Goal: Task Accomplishment & Management: Use online tool/utility

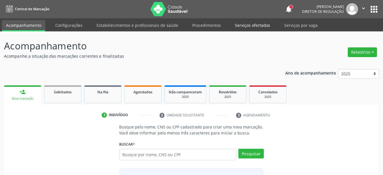
click at [256, 29] on link "Serviços ofertados" at bounding box center [252, 25] width 43 height 10
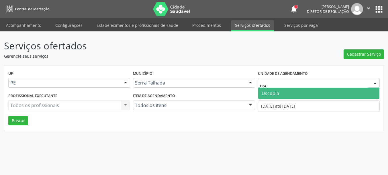
type input "usco"
click at [287, 98] on span "Uscopia" at bounding box center [318, 93] width 121 height 11
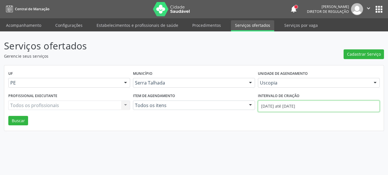
click at [286, 103] on input "[DATE] até [DATE]" at bounding box center [319, 106] width 122 height 11
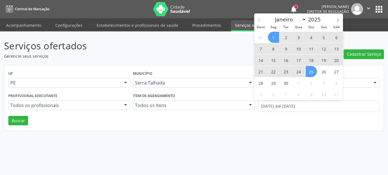
click at [259, 20] on icon at bounding box center [259, 21] width 2 height 4
select select "7"
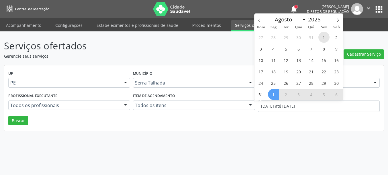
click at [325, 37] on span "1" at bounding box center [323, 37] width 11 height 11
type input "[DATE]"
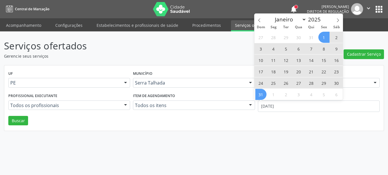
click at [262, 96] on span "31" at bounding box center [260, 94] width 11 height 11
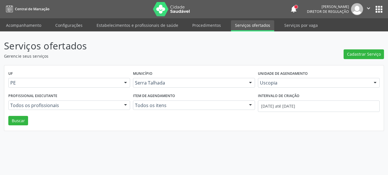
click at [17, 129] on div "UF PE PE Nenhum resultado encontrado para: " " Não há nenhuma opção para ser ex…" at bounding box center [193, 99] width 379 height 66
click at [20, 123] on button "Buscar" at bounding box center [18, 121] width 20 height 10
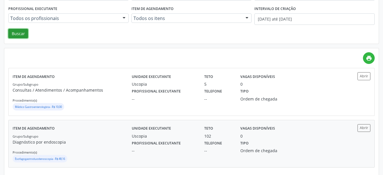
scroll to position [88, 0]
drag, startPoint x: 364, startPoint y: 127, endPoint x: 303, endPoint y: 133, distance: 60.4
click at [364, 127] on button "Abrir" at bounding box center [363, 128] width 13 height 8
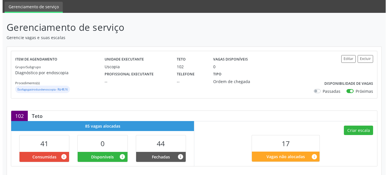
scroll to position [58, 0]
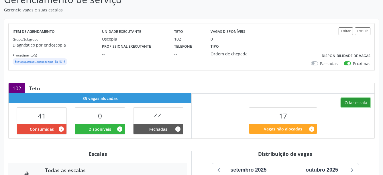
click at [364, 102] on button "Criar escala" at bounding box center [355, 103] width 29 height 10
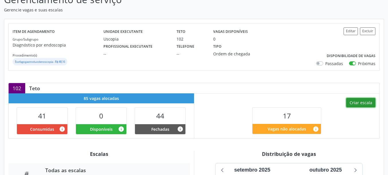
select select "8"
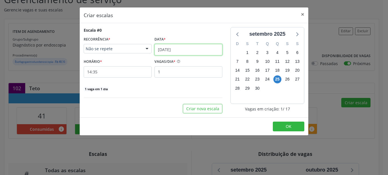
click at [168, 53] on input "[DATE]" at bounding box center [188, 49] width 68 height 11
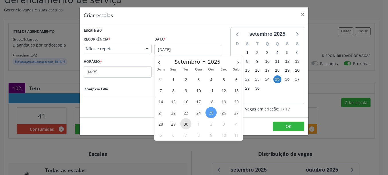
click at [187, 125] on span "30" at bounding box center [185, 123] width 11 height 11
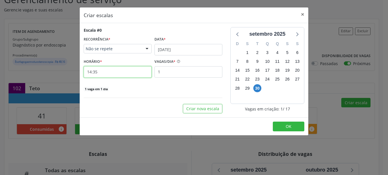
click at [100, 74] on input "14:35" at bounding box center [118, 71] width 68 height 11
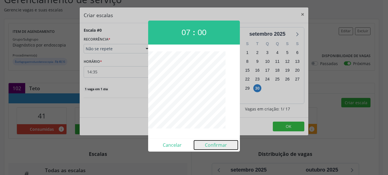
click at [224, 144] on button "Confirmar" at bounding box center [216, 145] width 44 height 9
type input "07:00"
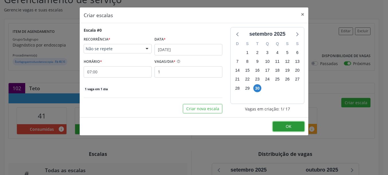
click at [292, 125] on button "OK" at bounding box center [287, 127] width 31 height 10
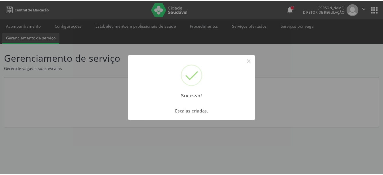
scroll to position [0, 0]
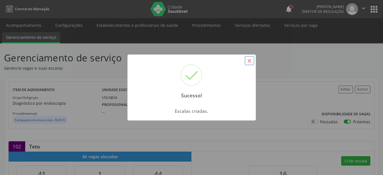
click at [253, 60] on button "×" at bounding box center [249, 61] width 10 height 10
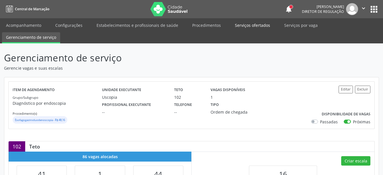
click at [250, 27] on link "Serviços ofertados" at bounding box center [252, 25] width 43 height 10
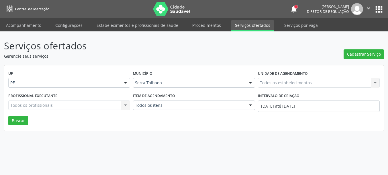
click at [295, 84] on div "Todos os estabelecimentos Todos os estabelecimentos Nenhum resultado encontrado…" at bounding box center [319, 83] width 122 height 10
click at [292, 80] on div "Todos os estabelecimentos Todos os estabelecimentos Nenhum resultado encontrado…" at bounding box center [319, 83] width 122 height 10
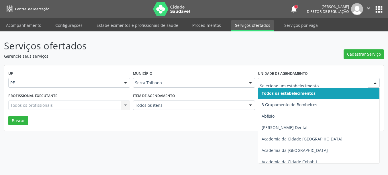
click at [291, 84] on input "text" at bounding box center [314, 85] width 108 height 11
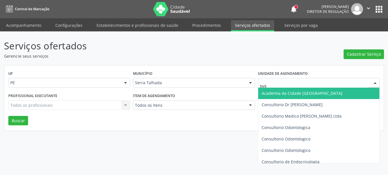
type input "sust"
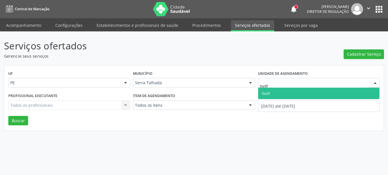
click at [288, 96] on span "Sust" at bounding box center [318, 93] width 121 height 11
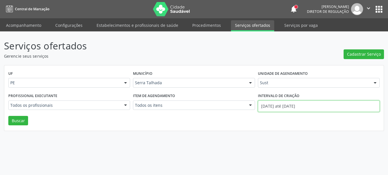
click at [276, 112] on input "[DATE] até [DATE]" at bounding box center [319, 106] width 122 height 11
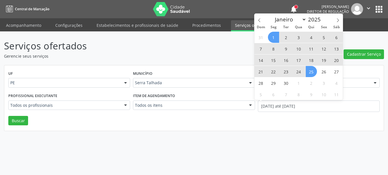
click at [251, 29] on link "Serviços ofertados" at bounding box center [252, 25] width 43 height 11
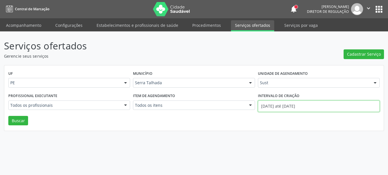
click at [288, 105] on input "[DATE] até [DATE]" at bounding box center [319, 106] width 122 height 11
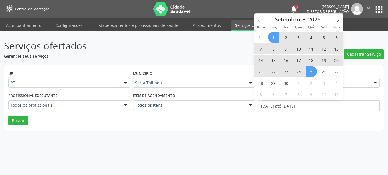
click at [261, 17] on span at bounding box center [259, 19] width 10 height 10
select select "7"
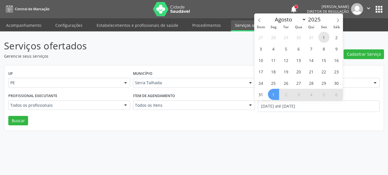
click at [323, 37] on span "1" at bounding box center [323, 37] width 11 height 11
type input "[DATE]"
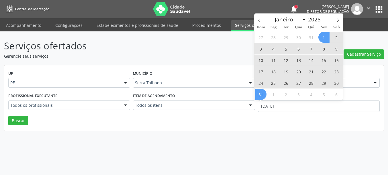
drag, startPoint x: 261, startPoint y: 95, endPoint x: 258, endPoint y: 96, distance: 3.2
click at [260, 95] on span "31" at bounding box center [260, 94] width 11 height 11
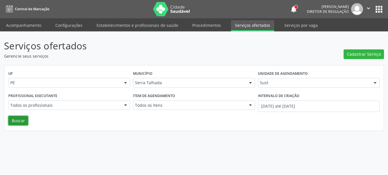
click at [21, 121] on button "Buscar" at bounding box center [18, 121] width 20 height 10
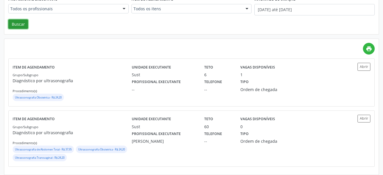
scroll to position [100, 0]
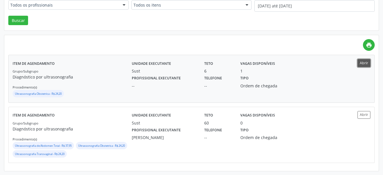
click at [364, 65] on button "Abrir" at bounding box center [363, 63] width 13 height 8
